Goal: Task Accomplishment & Management: Use online tool/utility

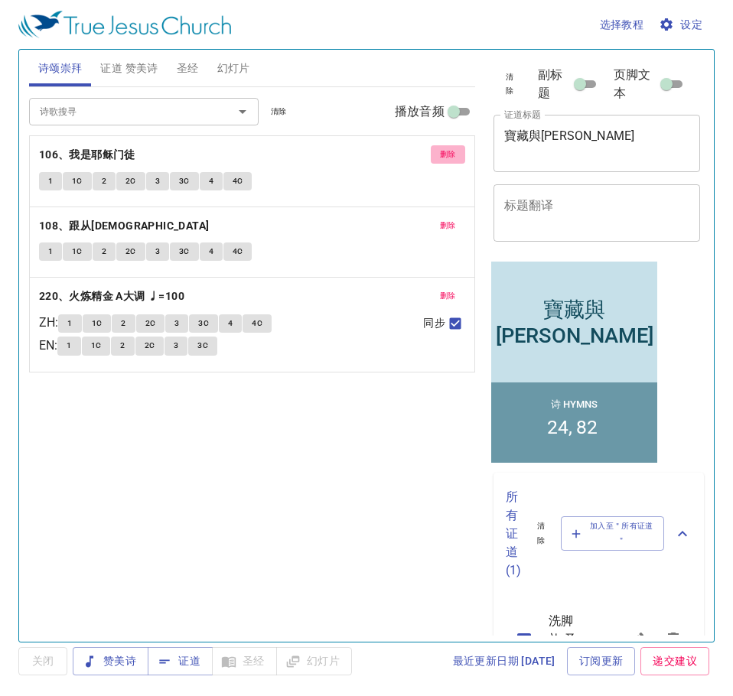
click at [452, 158] on span "删除" at bounding box center [448, 155] width 16 height 14
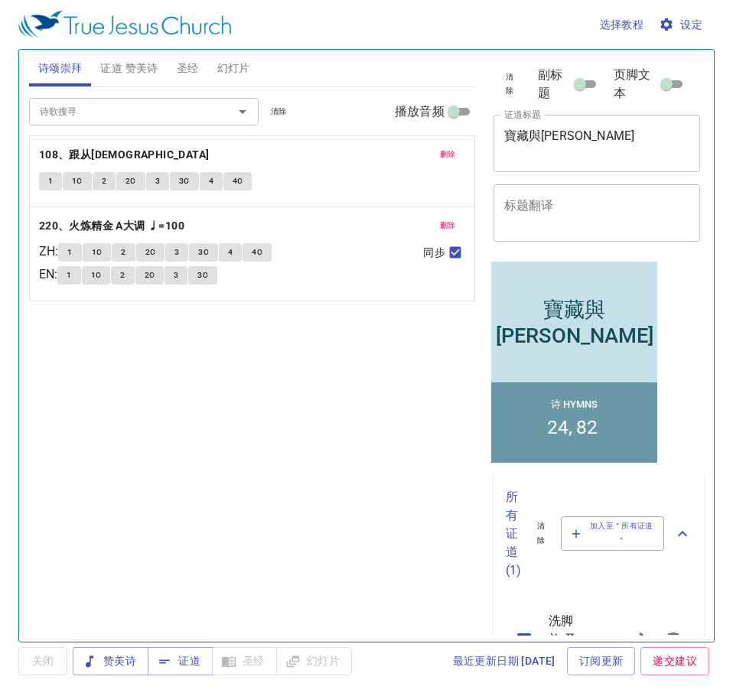
click at [452, 158] on span "删除" at bounding box center [448, 155] width 16 height 14
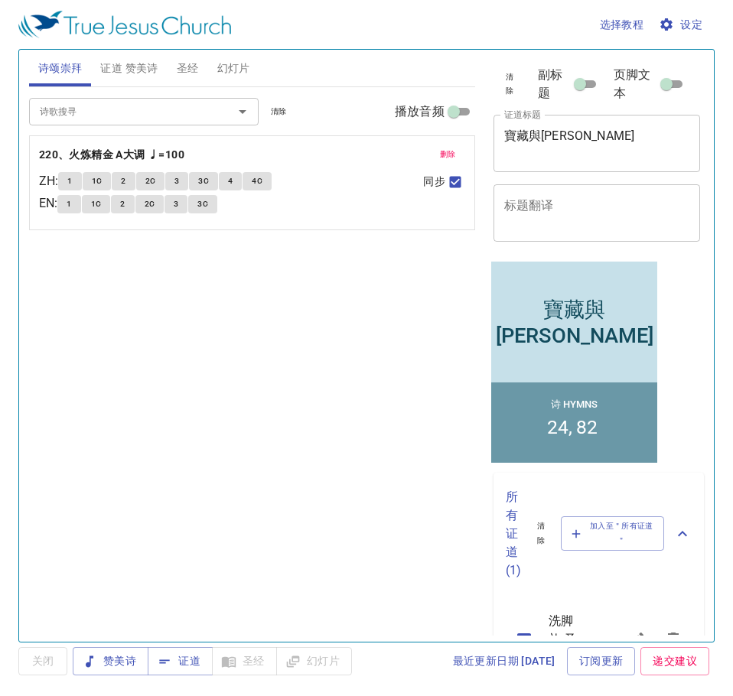
click at [452, 158] on span "删除" at bounding box center [448, 155] width 16 height 14
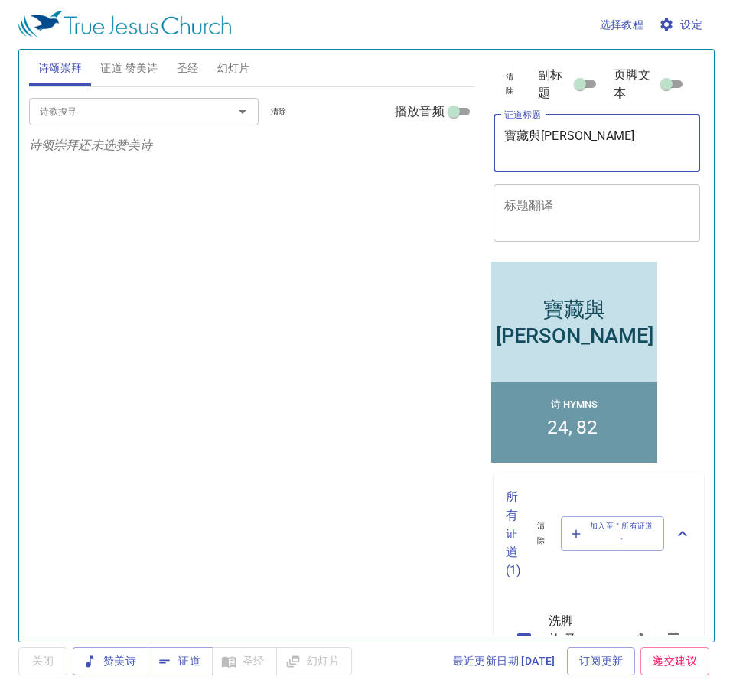
click at [570, 129] on textarea "寶藏與珠子" at bounding box center [597, 143] width 186 height 29
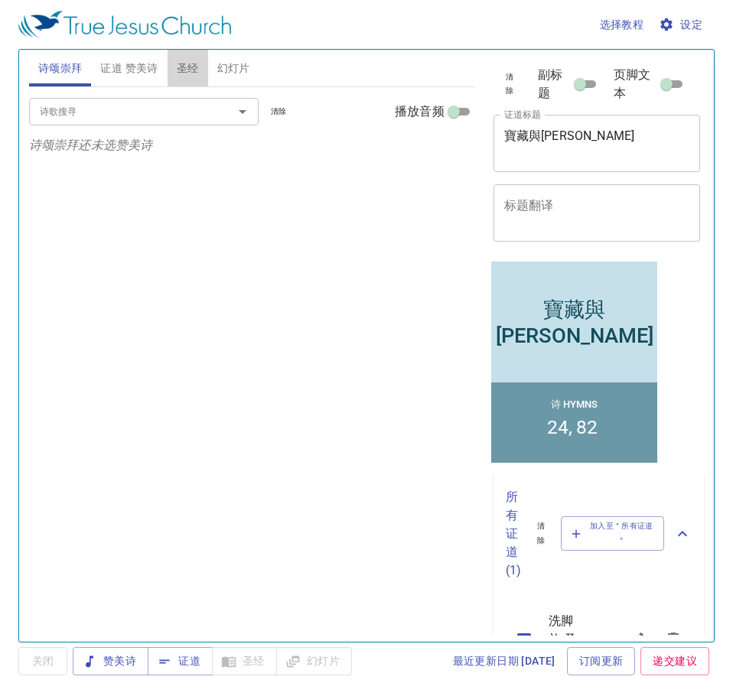
click at [186, 70] on span "圣经" at bounding box center [188, 68] width 22 height 19
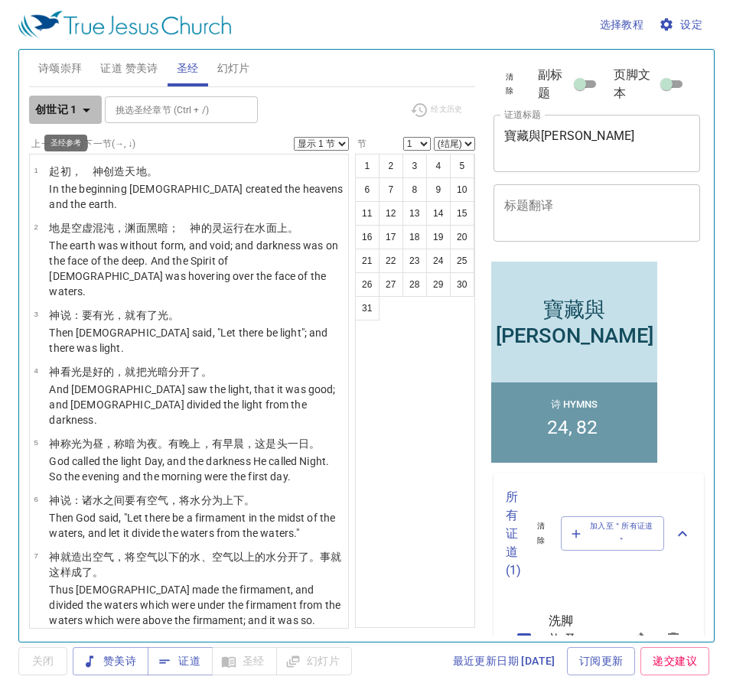
click at [68, 118] on b "创世记 1" at bounding box center [56, 109] width 42 height 19
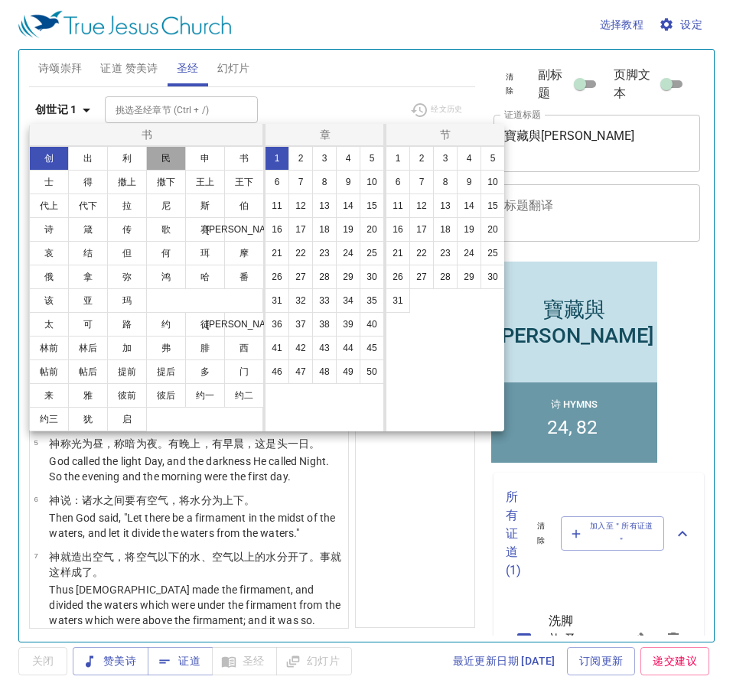
click at [166, 154] on button "民" at bounding box center [166, 158] width 40 height 24
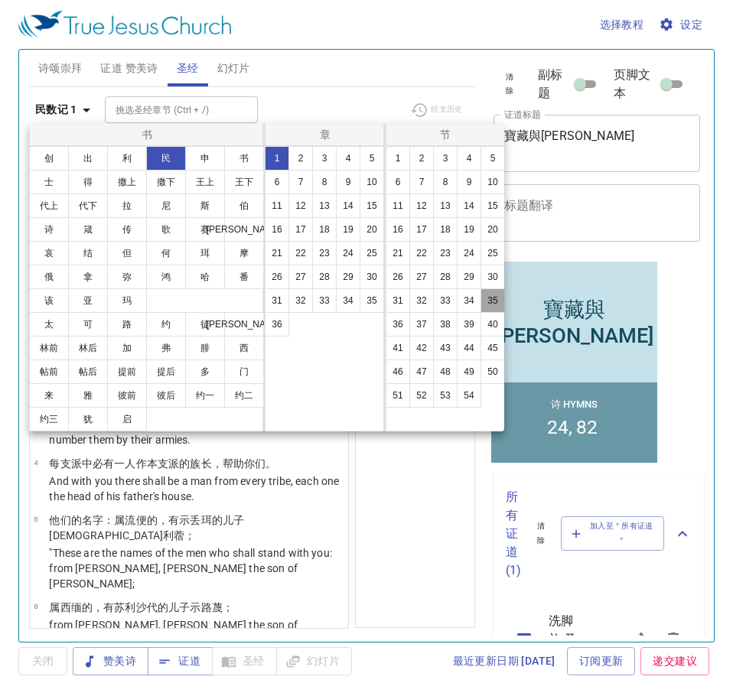
click at [485, 308] on button "35" at bounding box center [493, 301] width 24 height 24
select select "35"
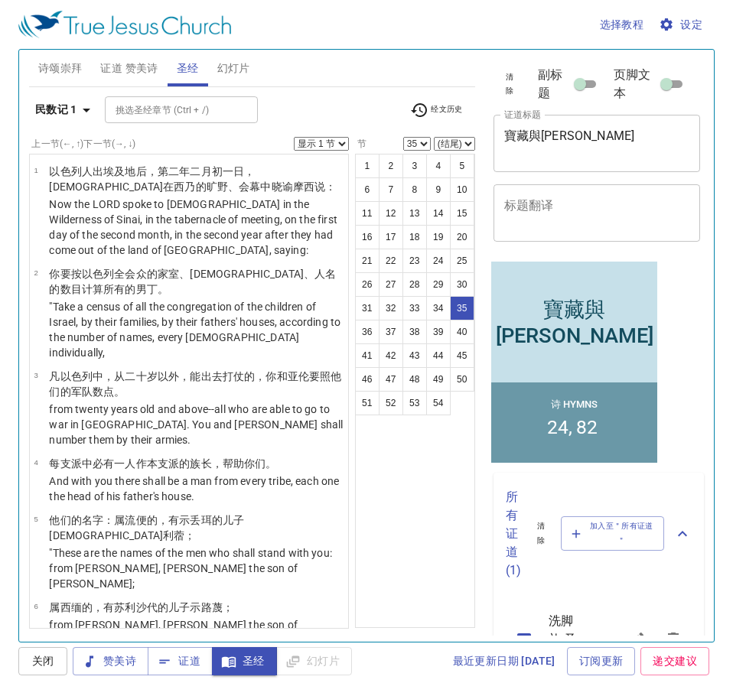
scroll to position [2375, 0]
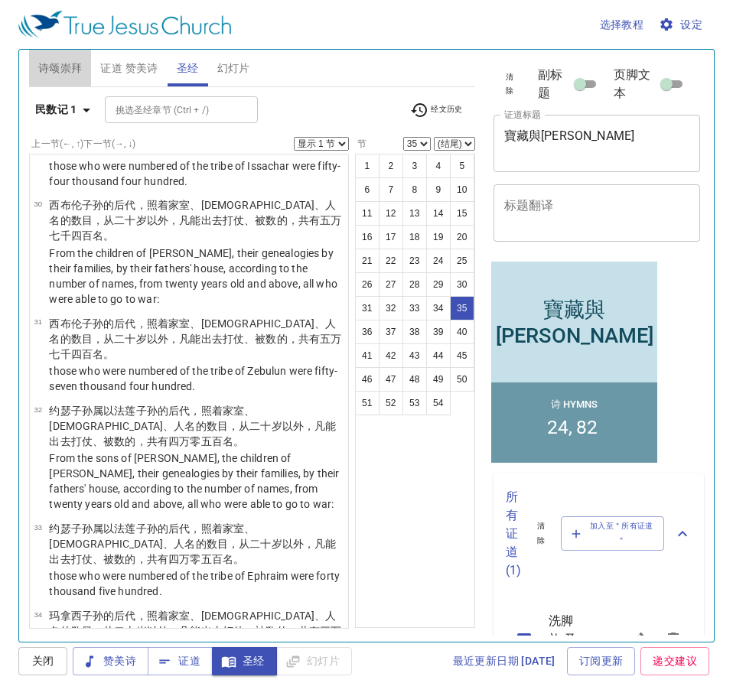
click at [59, 72] on span "诗颂崇拜" at bounding box center [60, 68] width 44 height 19
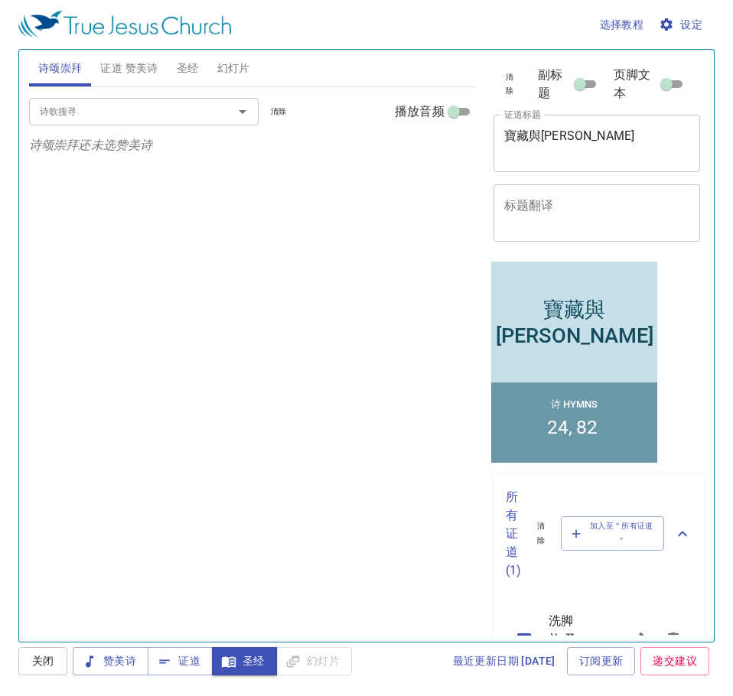
click at [106, 118] on input "诗歌搜寻" at bounding box center [121, 112] width 175 height 18
click at [131, 66] on span "证道 赞美诗" at bounding box center [128, 68] width 57 height 19
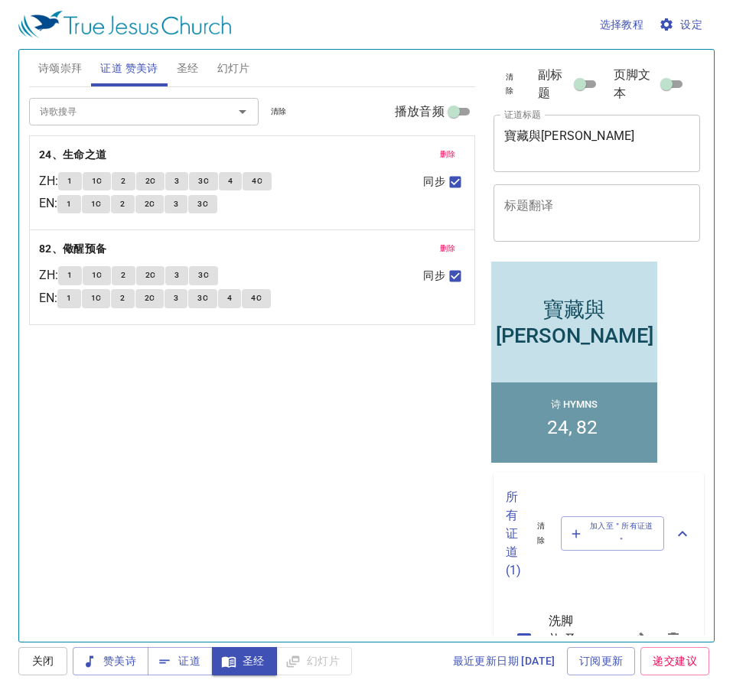
click at [108, 102] on div "诗歌搜寻" at bounding box center [144, 111] width 230 height 27
click at [454, 153] on span "删除" at bounding box center [448, 155] width 16 height 14
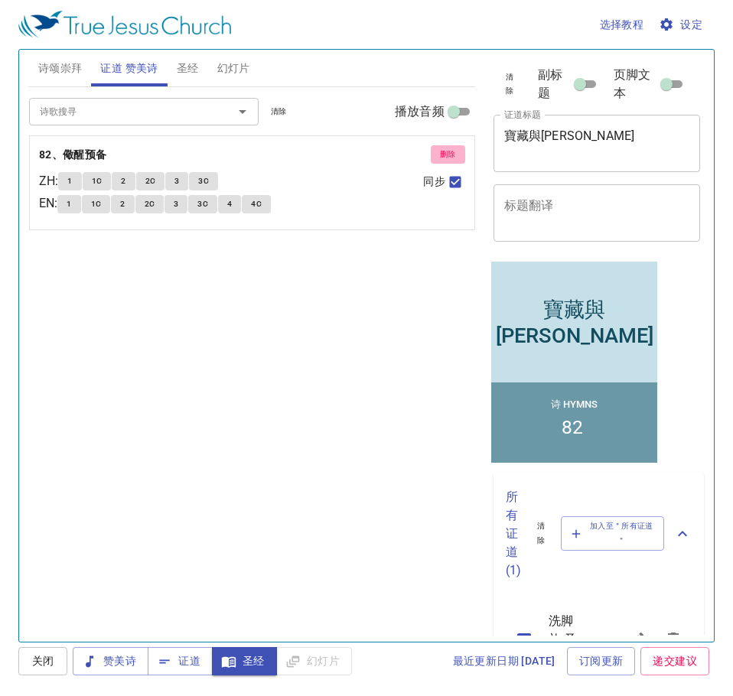
click at [454, 153] on span "删除" at bounding box center [448, 155] width 16 height 14
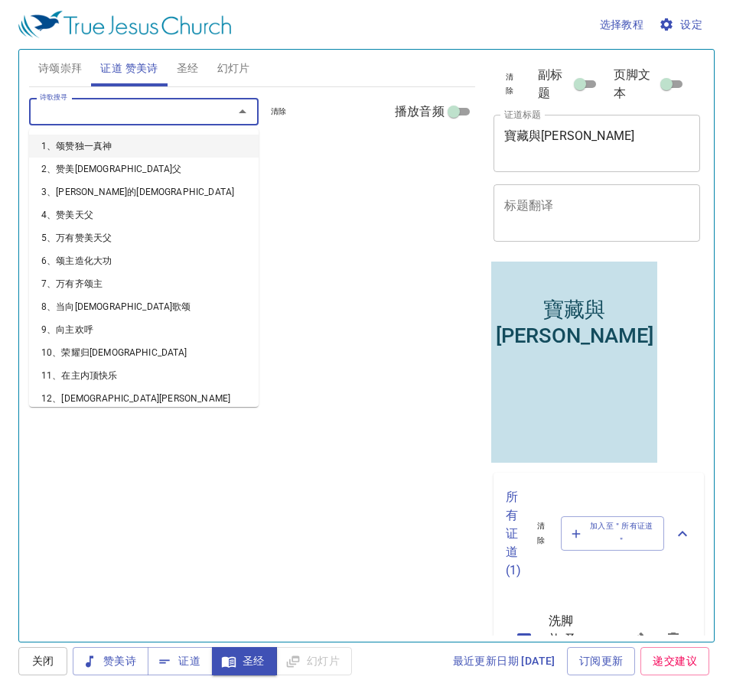
click at [133, 109] on input "诗歌搜寻" at bounding box center [121, 112] width 175 height 18
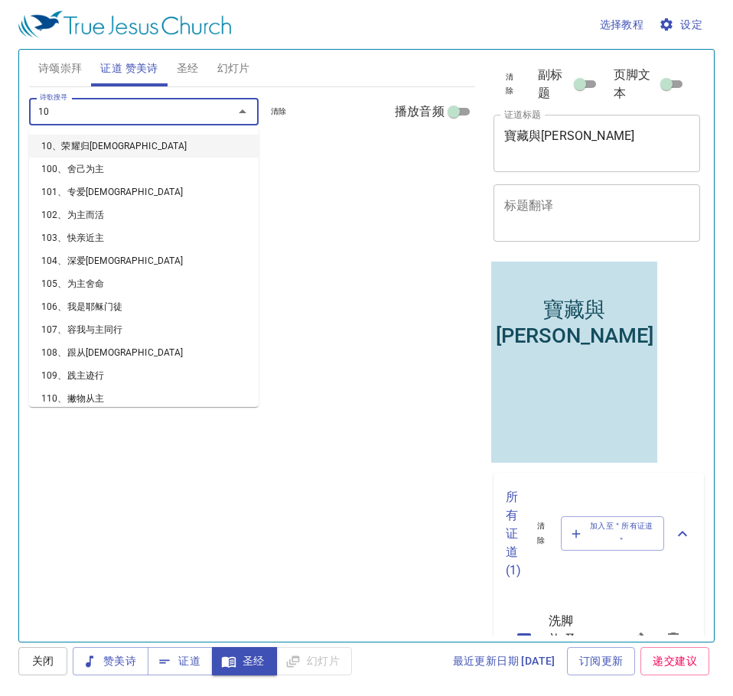
type input "107"
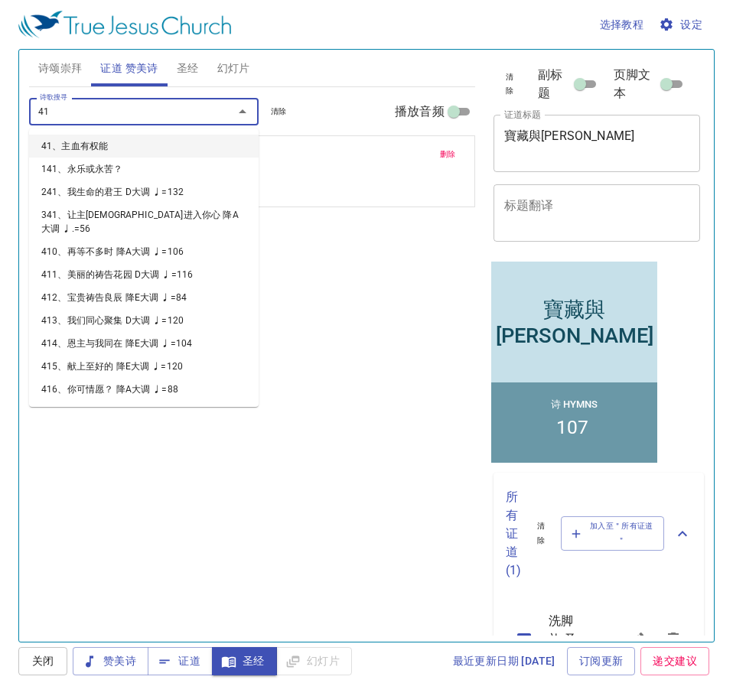
type input "415"
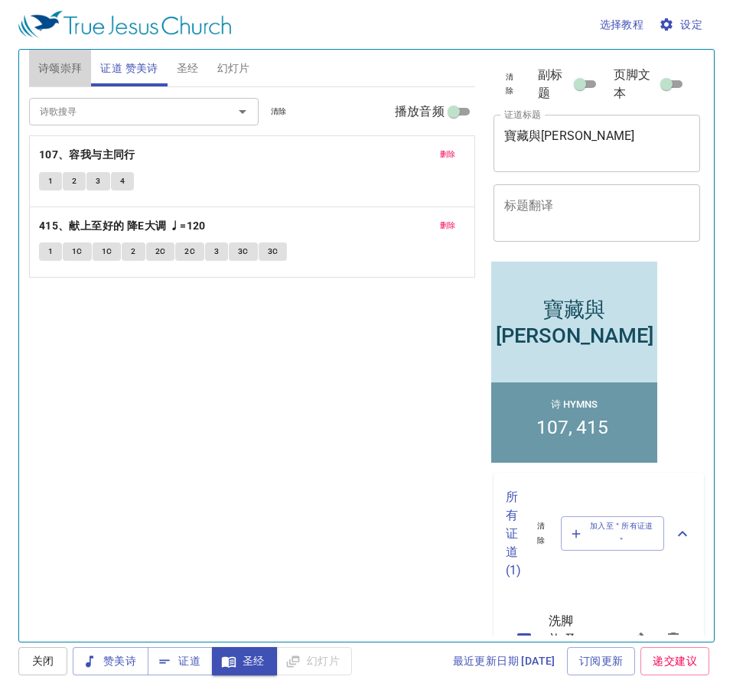
click at [60, 61] on span "诗颂崇拜" at bounding box center [60, 68] width 44 height 19
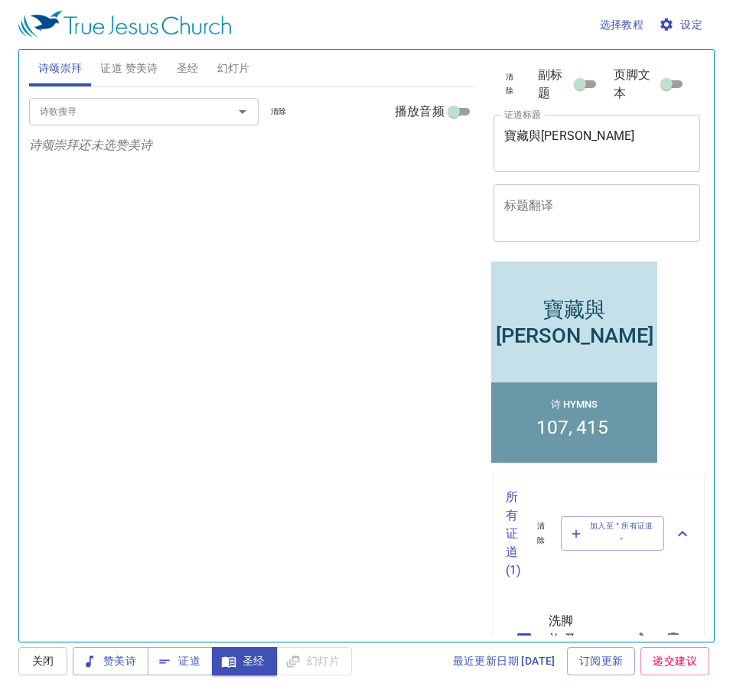
click at [109, 118] on input "诗歌搜寻" at bounding box center [121, 112] width 175 height 18
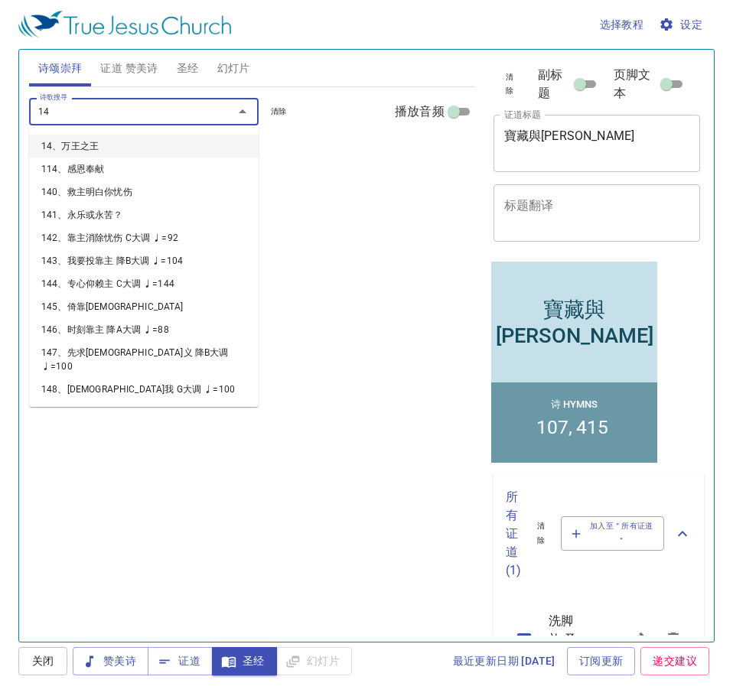
type input "140"
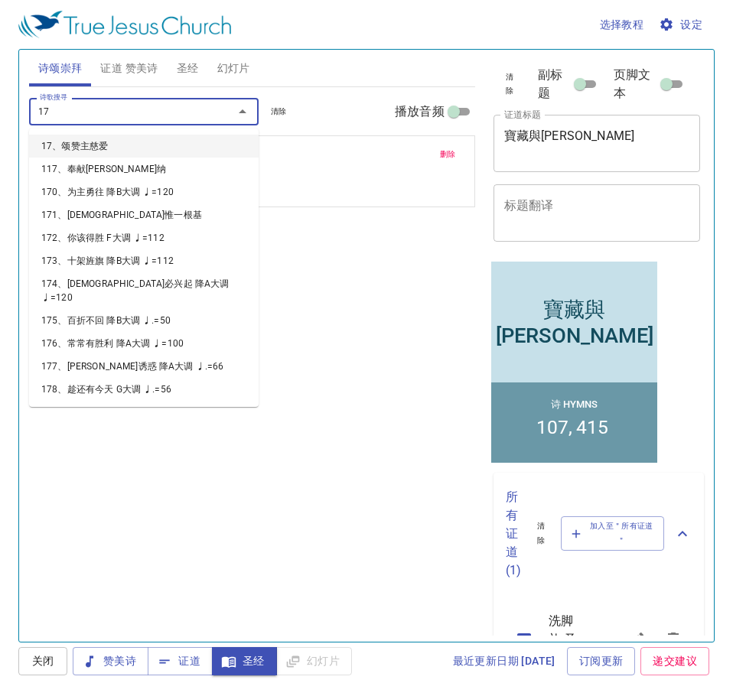
type input "171"
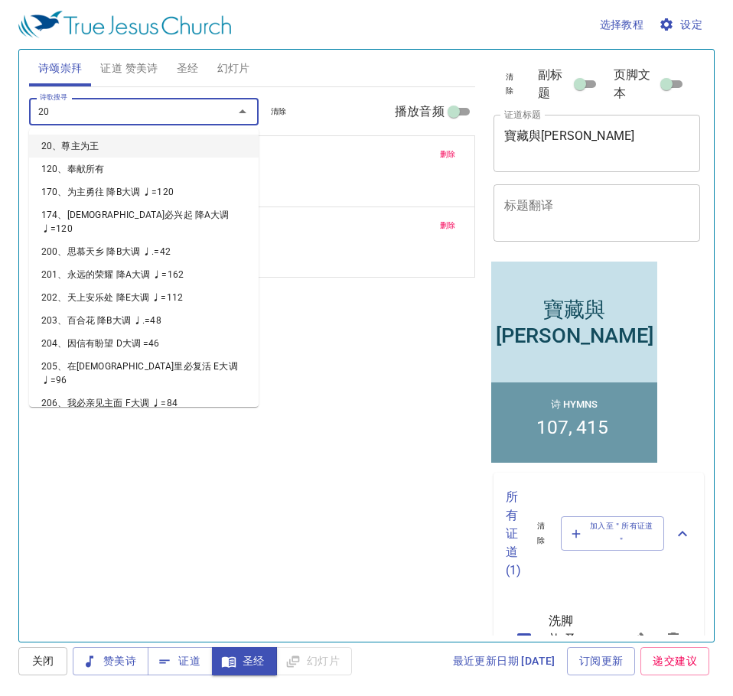
type input "201"
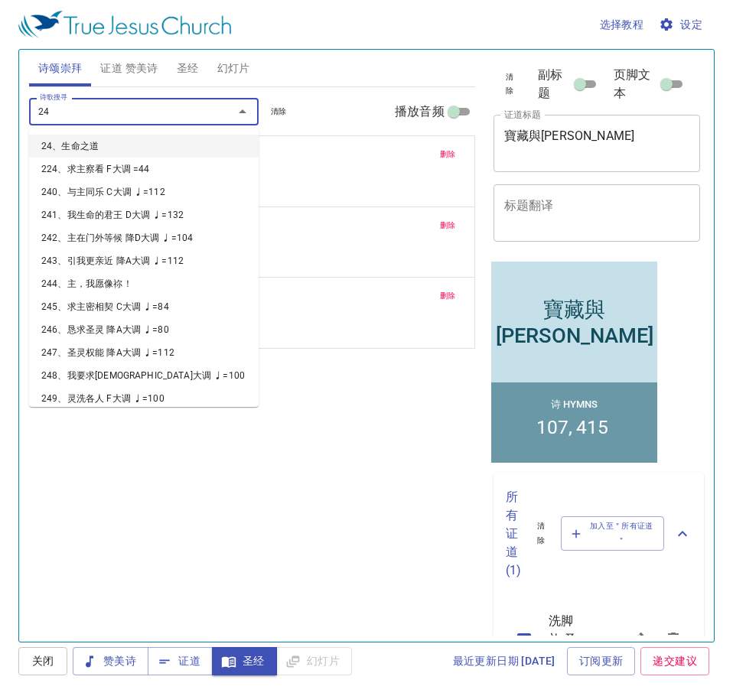
type input "248"
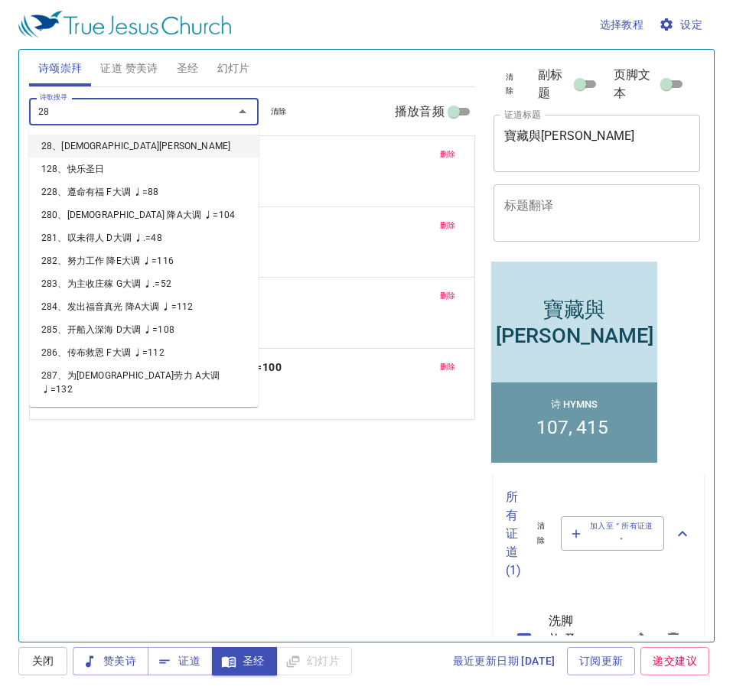
type input "284"
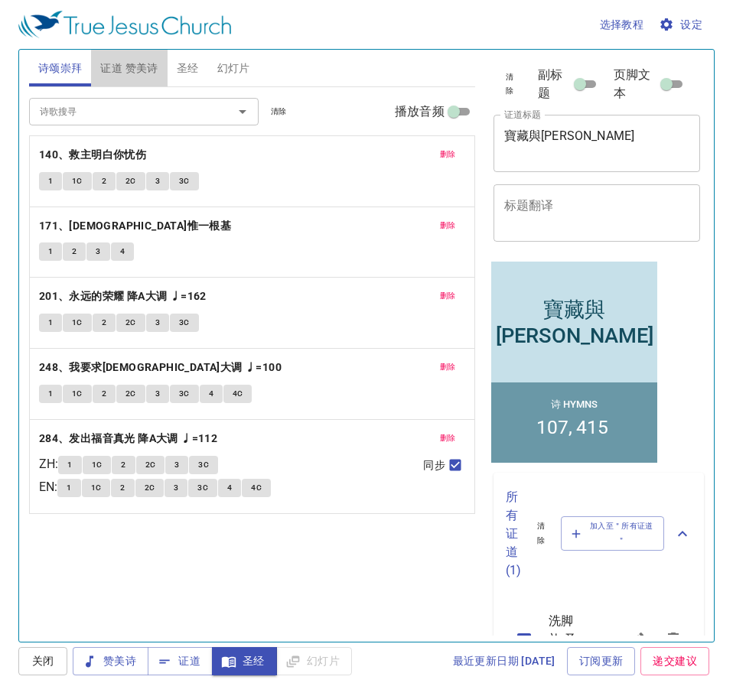
click at [140, 68] on span "证道 赞美诗" at bounding box center [128, 68] width 57 height 19
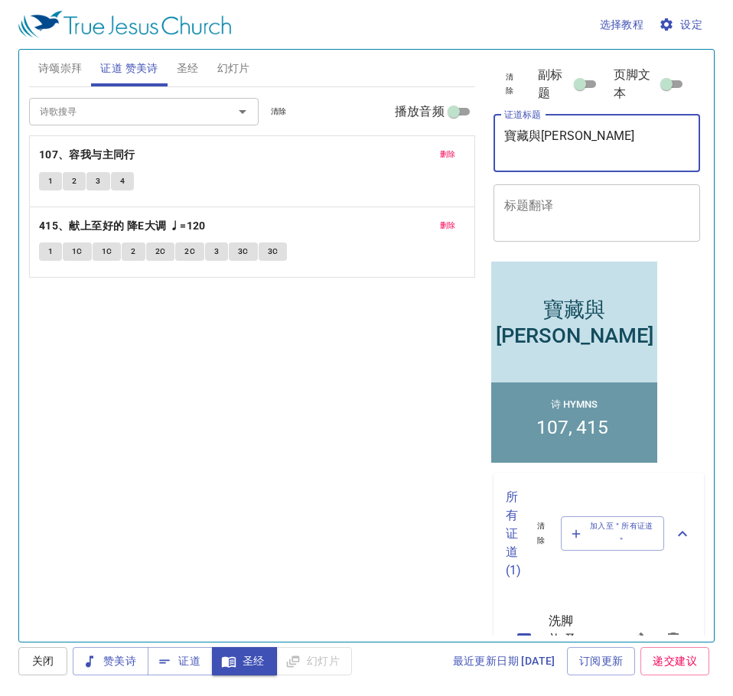
click at [582, 146] on textarea "寶藏與珠子" at bounding box center [597, 143] width 186 height 29
type textarea "寶"
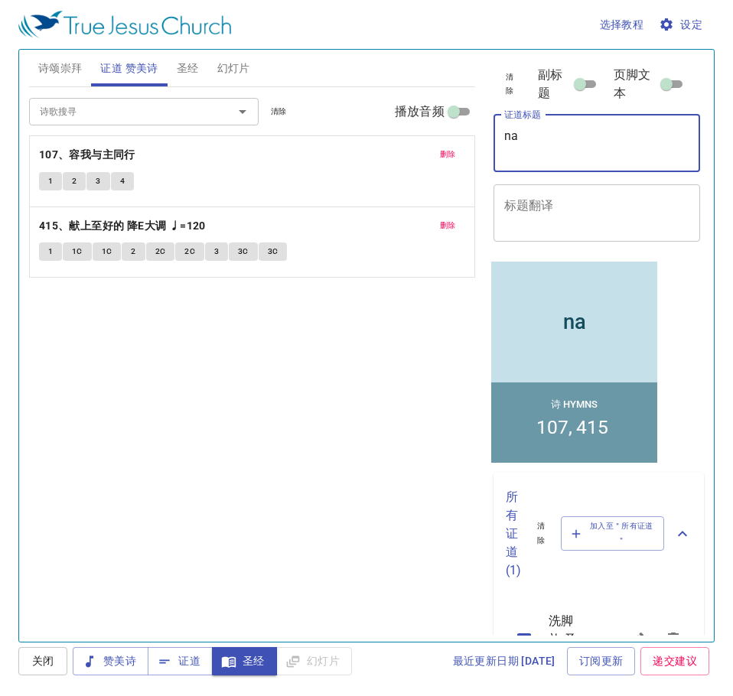
type textarea "n"
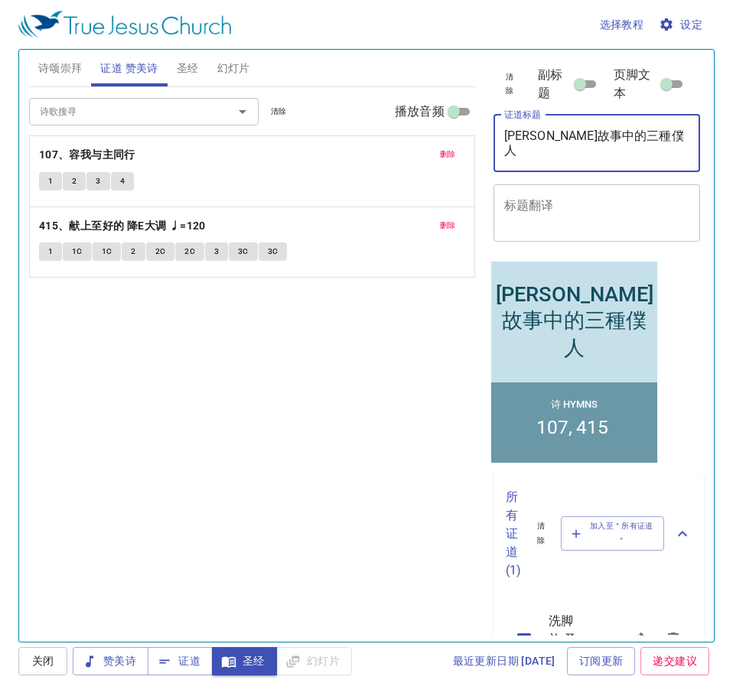
type textarea "[PERSON_NAME]故事中的三種僕人"
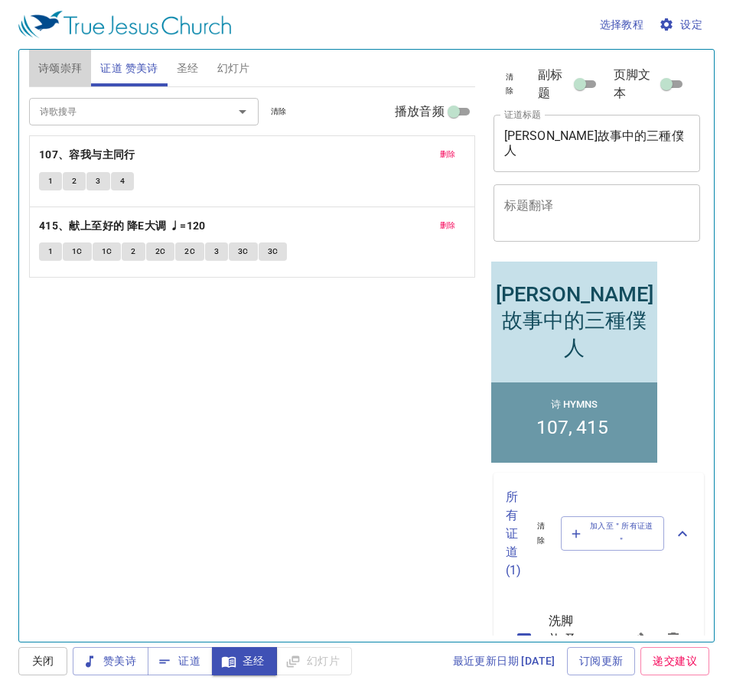
click at [70, 64] on span "诗颂崇拜" at bounding box center [60, 68] width 44 height 19
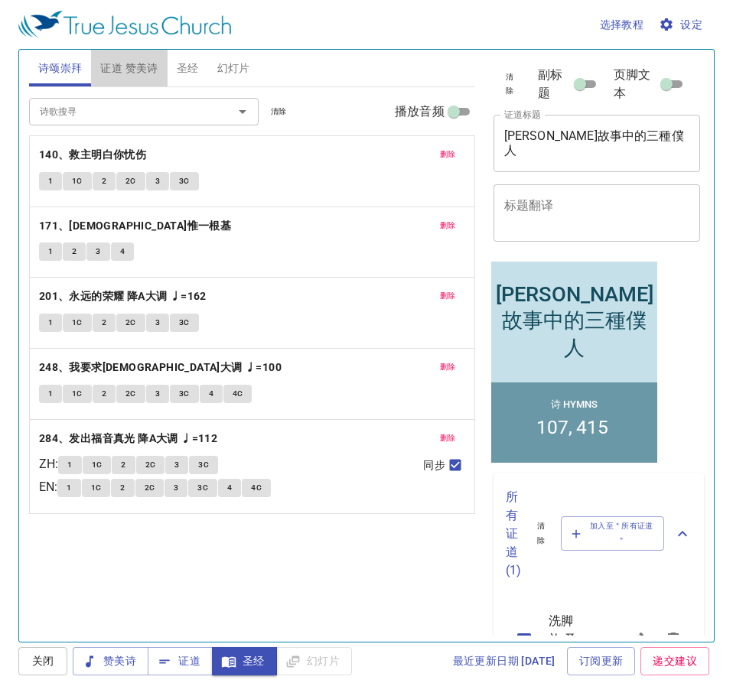
click at [143, 72] on span "证道 赞美诗" at bounding box center [128, 68] width 57 height 19
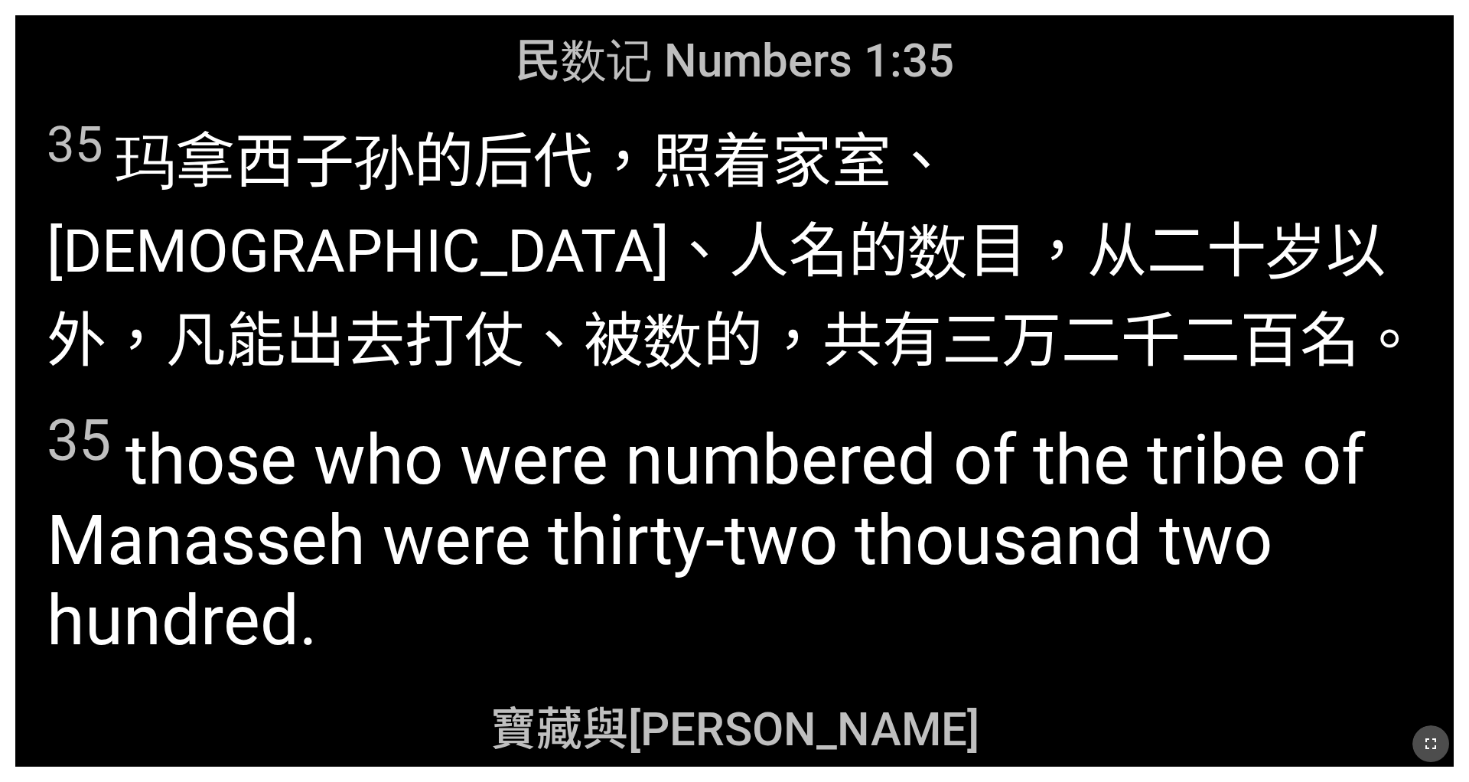
click at [783, 586] on icon "button" at bounding box center [1431, 744] width 18 height 18
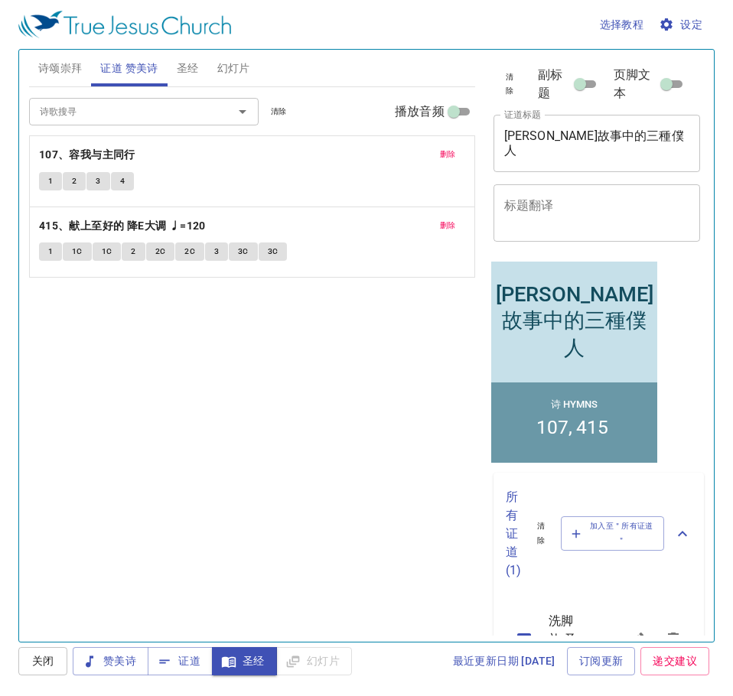
click at [241, 62] on span "幻灯片" at bounding box center [233, 68] width 33 height 19
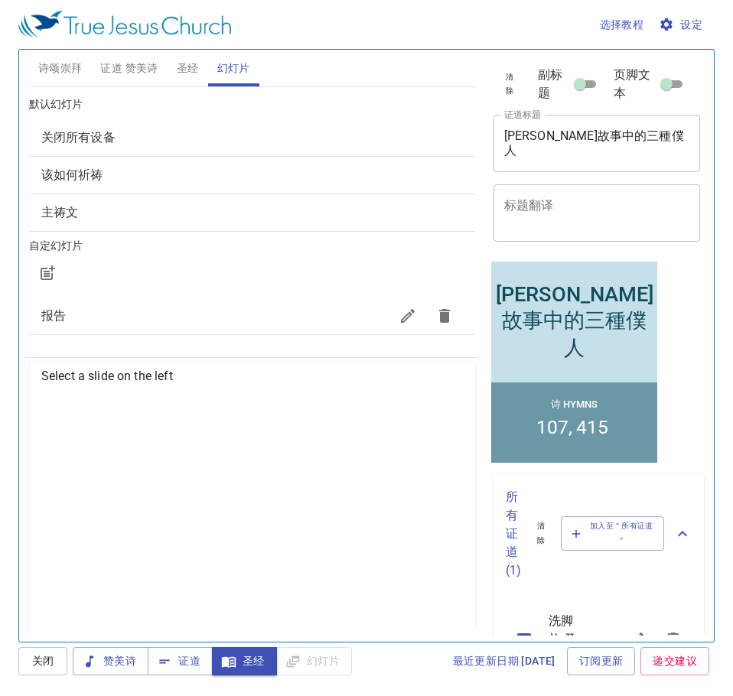
click at [170, 315] on span "报告" at bounding box center [215, 316] width 348 height 18
click at [432, 605] on span "投射" at bounding box center [444, 607] width 24 height 19
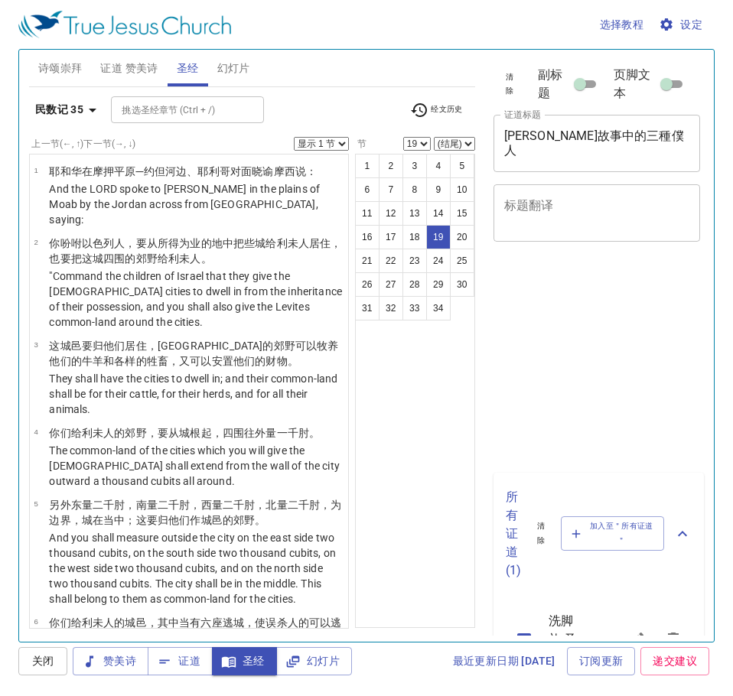
select select "19"
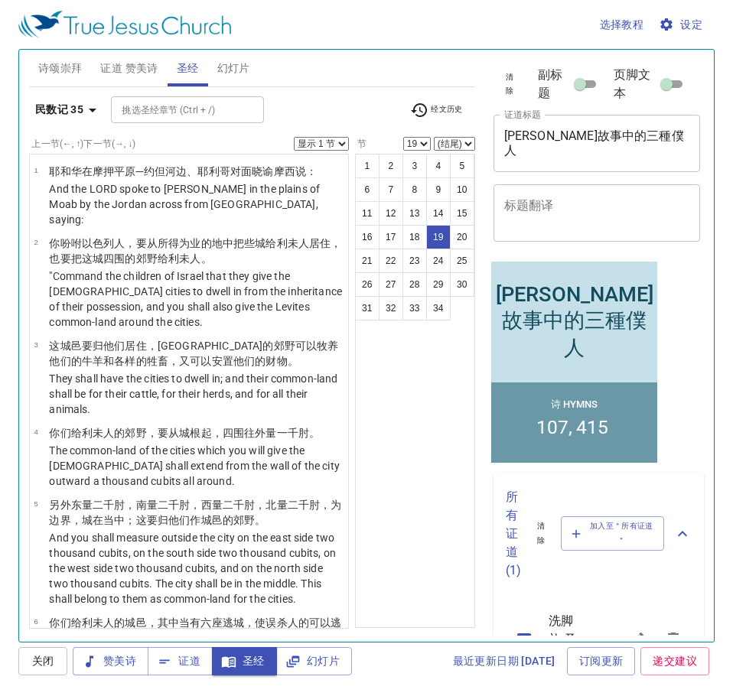
scroll to position [1532, 0]
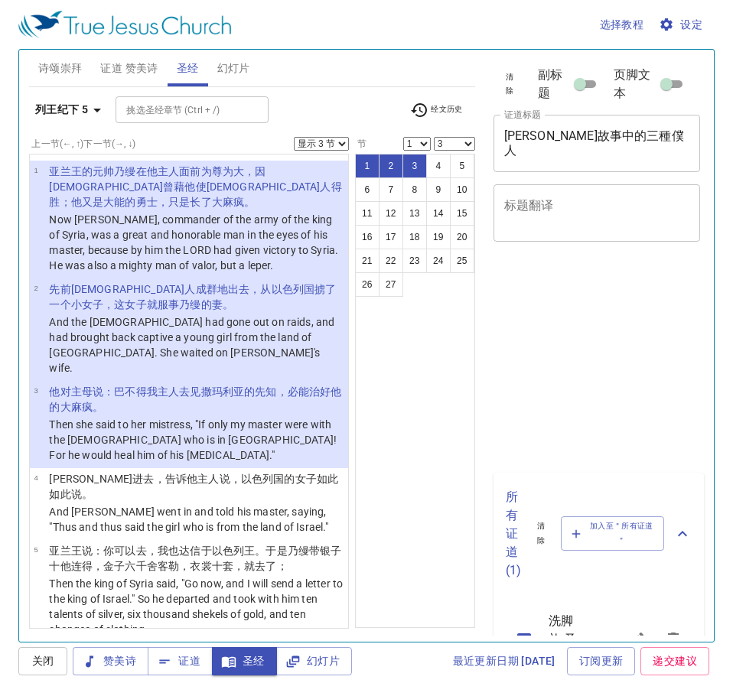
select select "3"
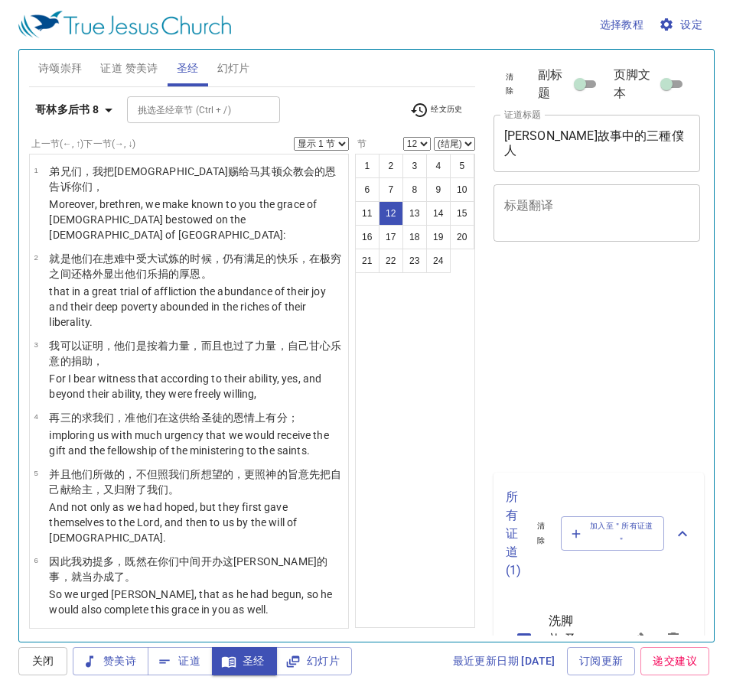
select select "12"
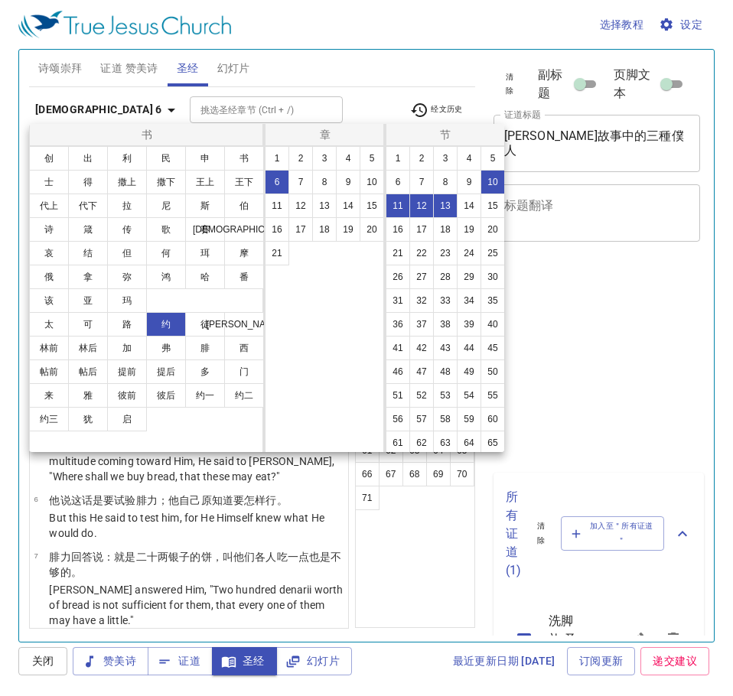
select select "4"
select select "10"
select select "13"
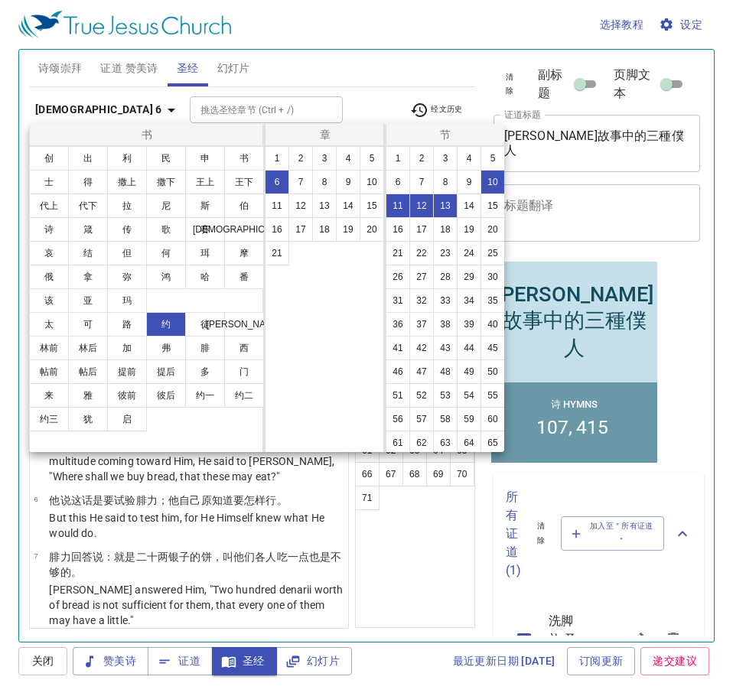
scroll to position [339, 0]
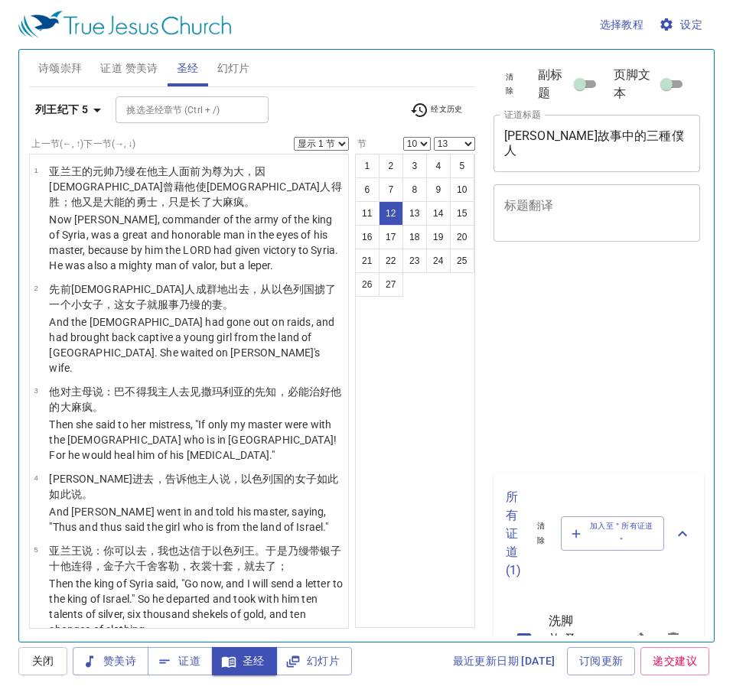
select select "10"
select select "13"
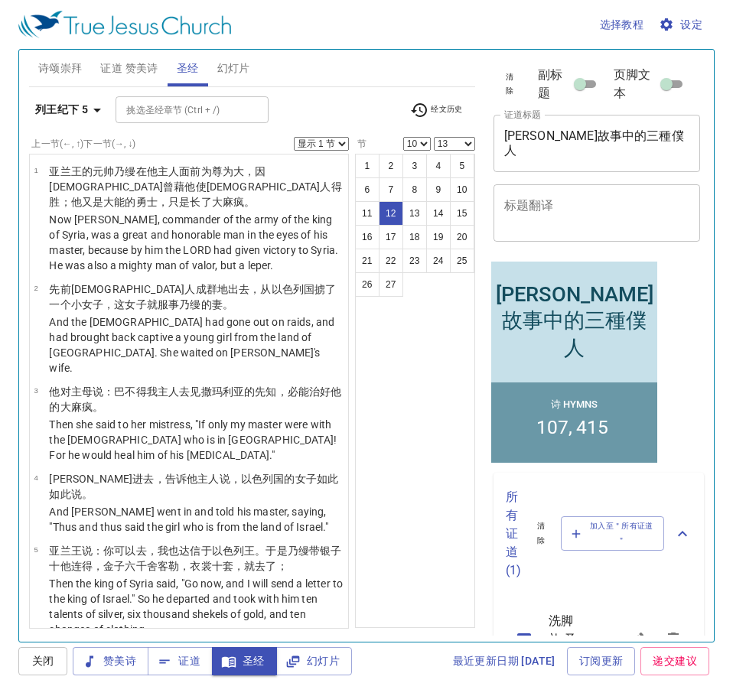
scroll to position [817, 0]
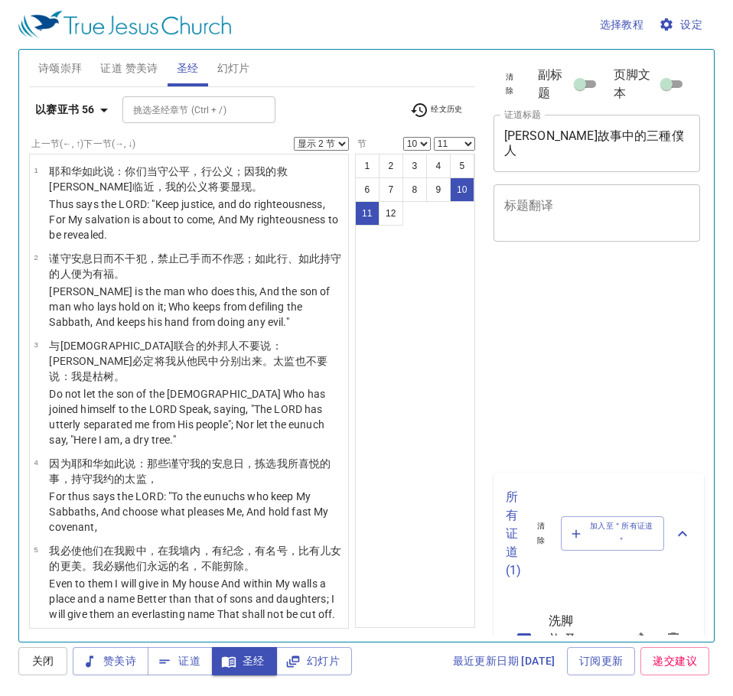
select select "2"
select select "10"
select select "11"
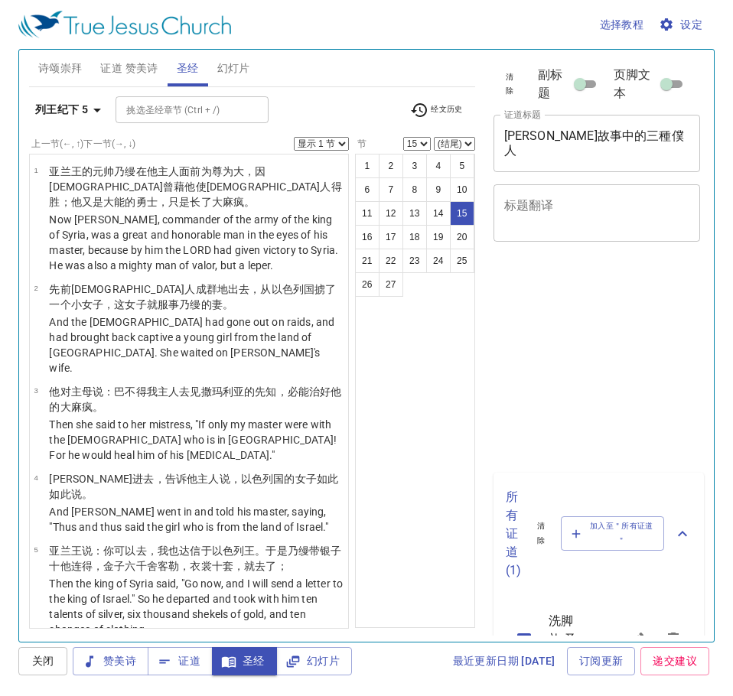
select select "15"
select select "20"
select select "23"
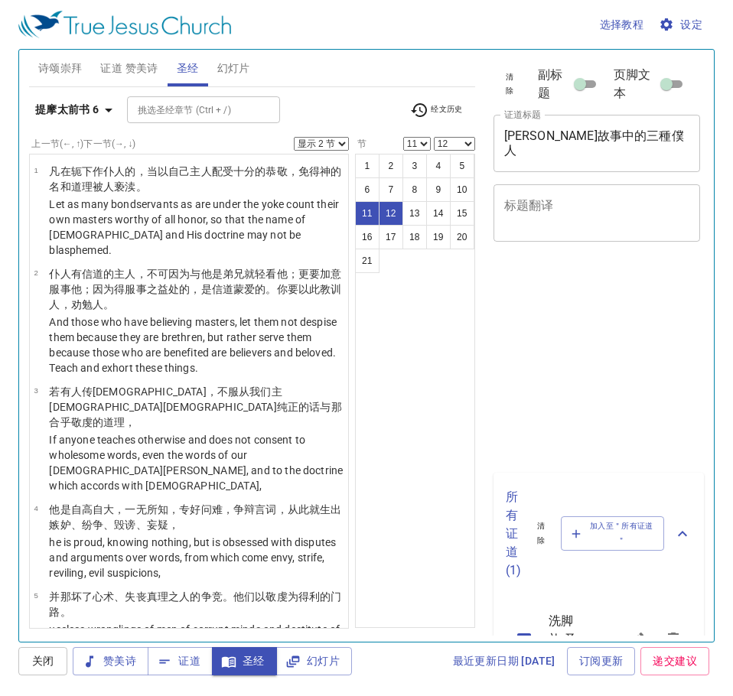
select select "2"
select select "11"
select select "12"
select select "2"
select select "11"
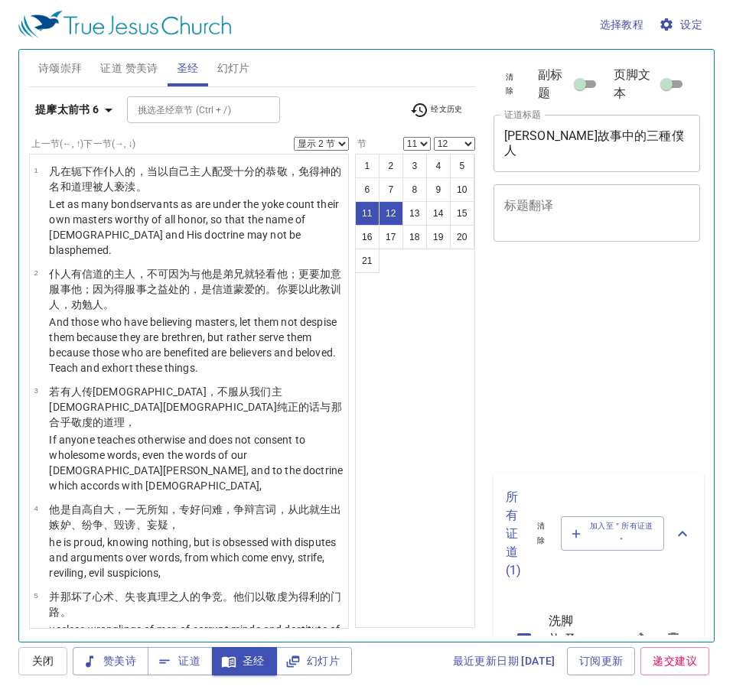
select select "12"
